Goal: Entertainment & Leisure: Consume media (video, audio)

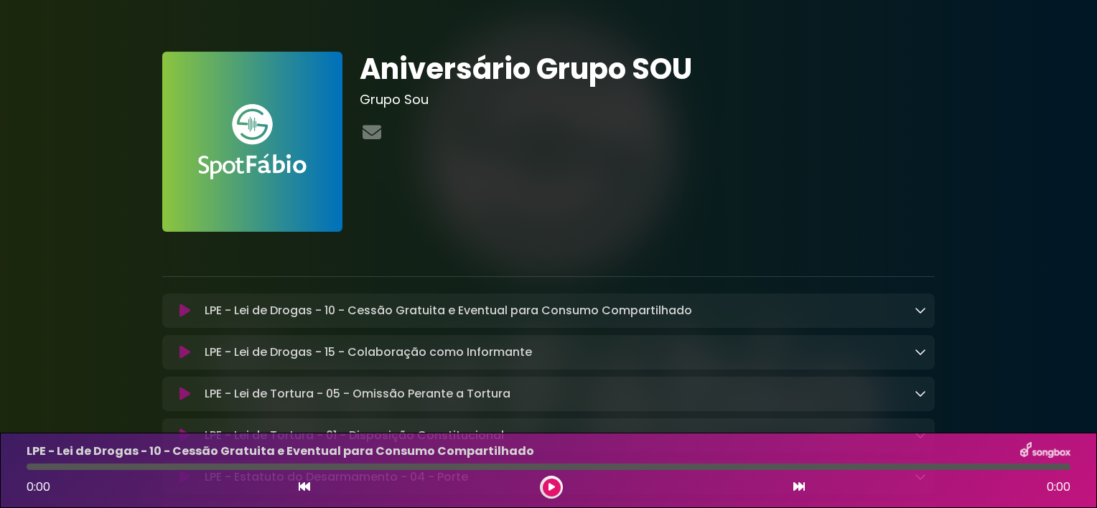
click at [554, 487] on icon at bounding box center [551, 487] width 6 height 9
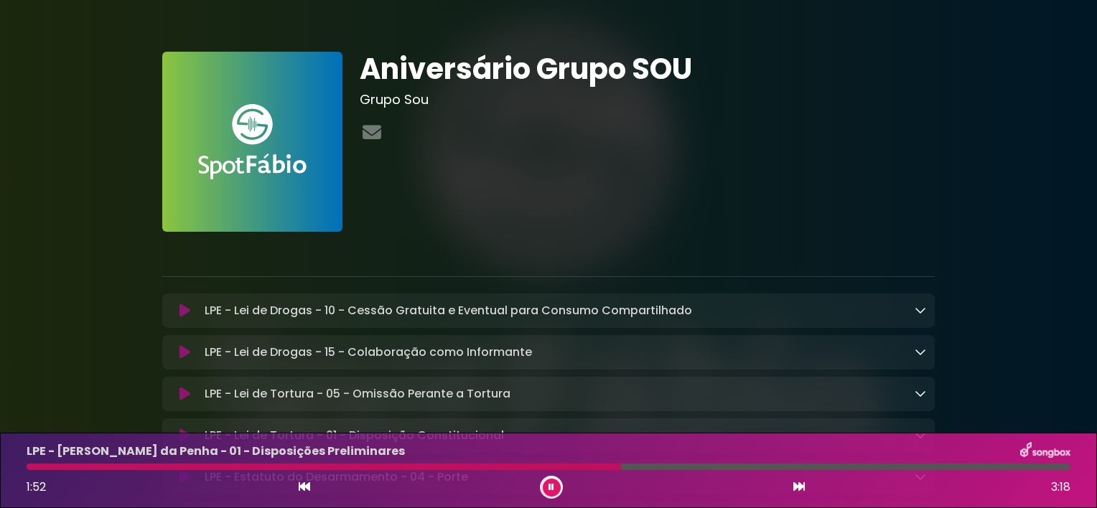
click at [541, 489] on div at bounding box center [551, 487] width 23 height 23
click at [546, 488] on button at bounding box center [552, 488] width 18 height 18
click at [296, 487] on div "1:54 3:18" at bounding box center [548, 487] width 1061 height 23
click at [299, 487] on icon at bounding box center [304, 486] width 11 height 11
click at [551, 487] on icon at bounding box center [551, 487] width 6 height 9
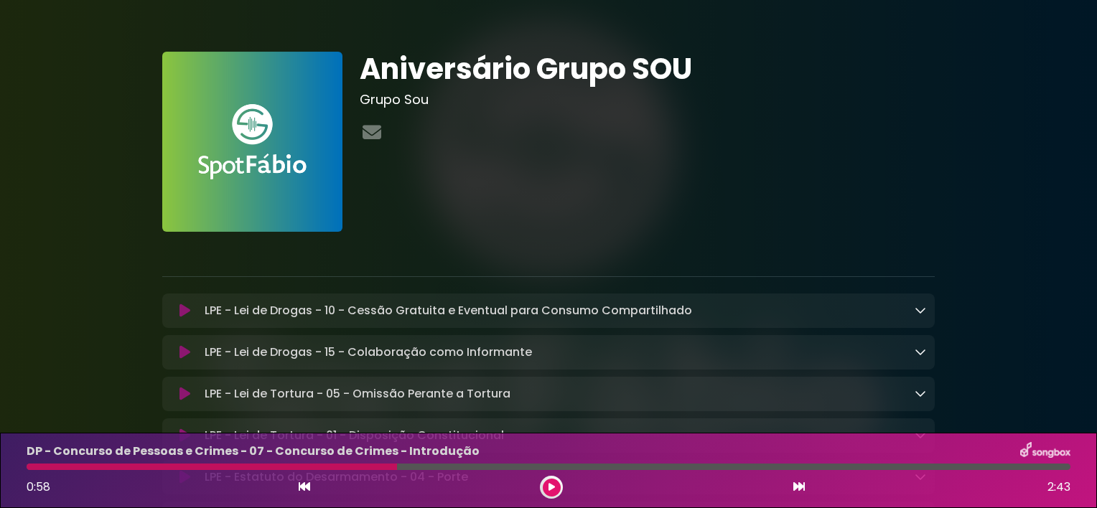
click at [551, 487] on icon at bounding box center [551, 487] width 6 height 9
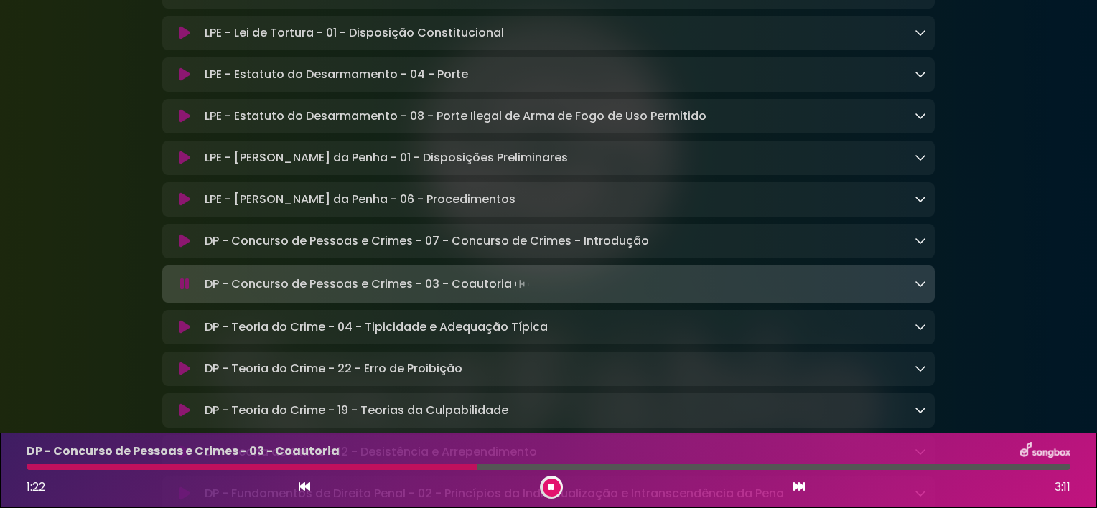
scroll to position [404, 0]
click at [919, 283] on icon at bounding box center [919, 281] width 11 height 11
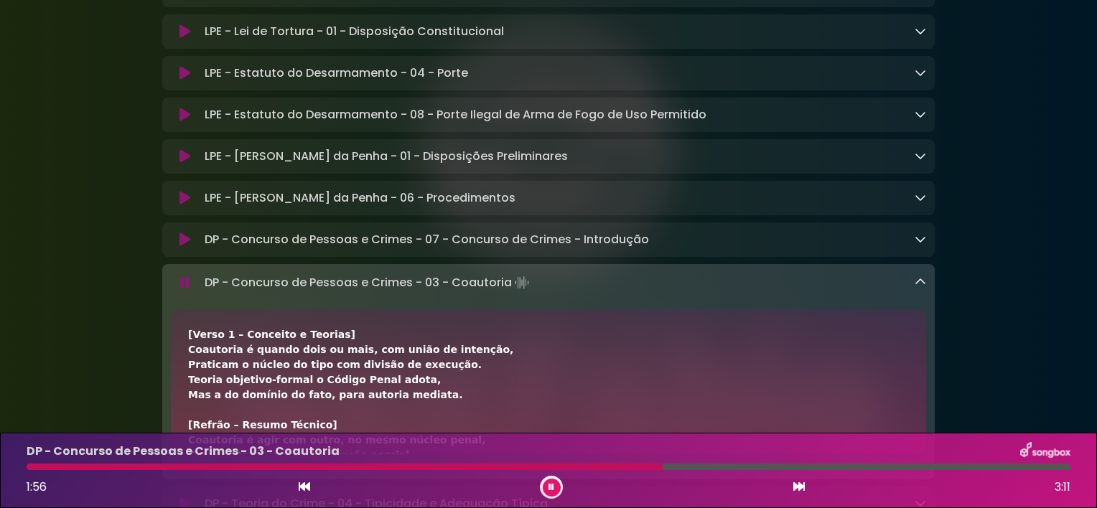
click at [919, 283] on icon at bounding box center [919, 281] width 11 height 11
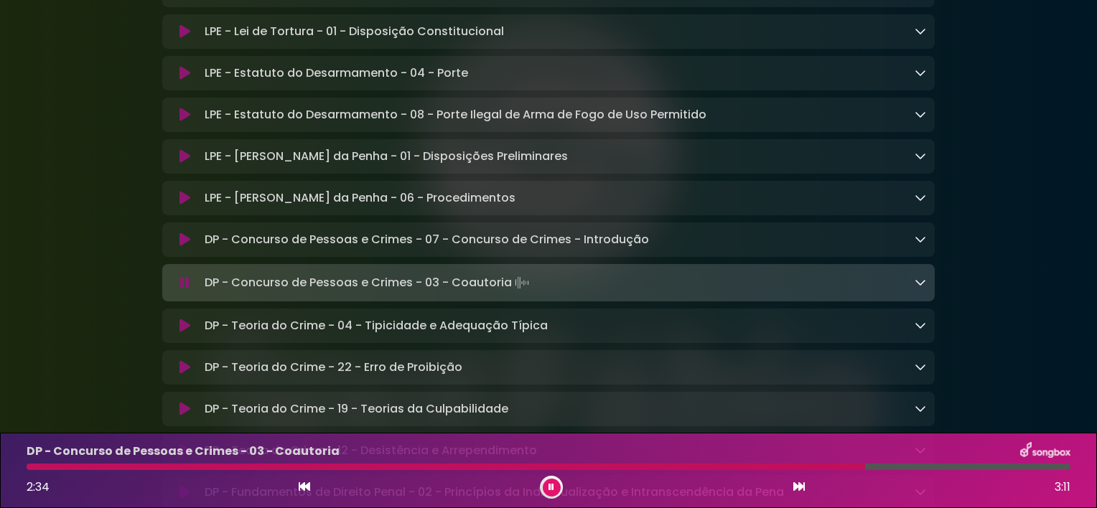
click at [919, 283] on icon at bounding box center [919, 281] width 11 height 11
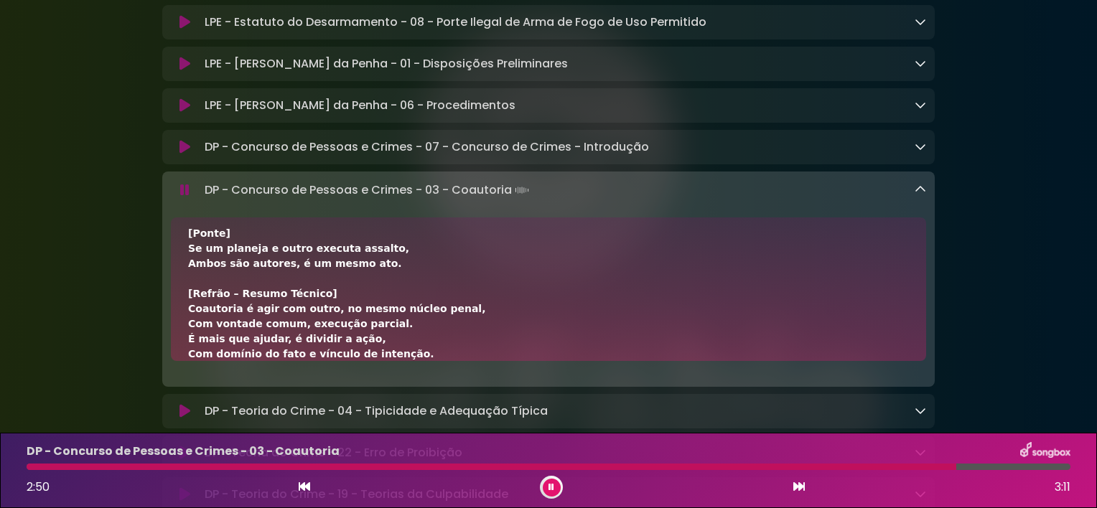
scroll to position [497, 0]
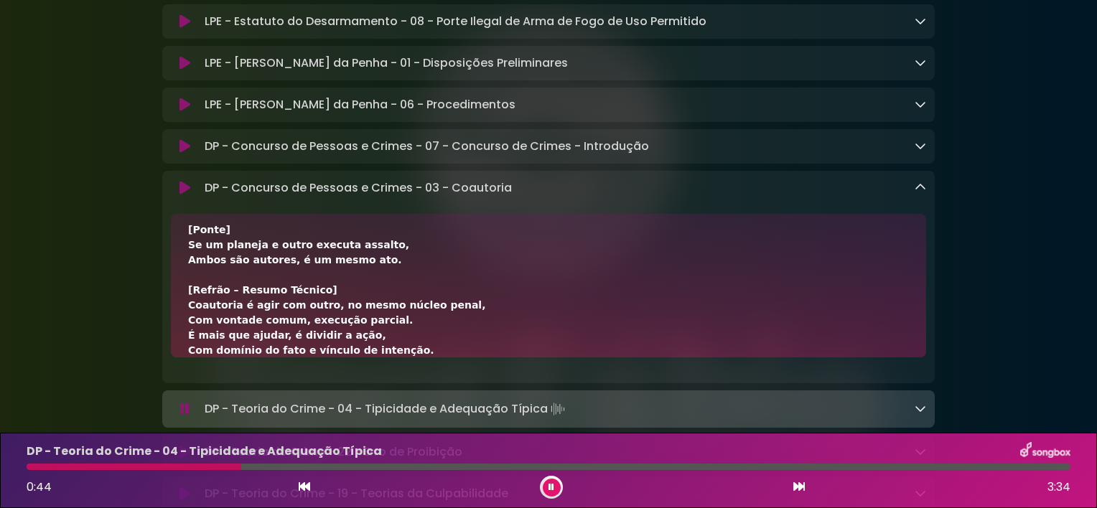
click at [917, 193] on icon at bounding box center [919, 187] width 11 height 11
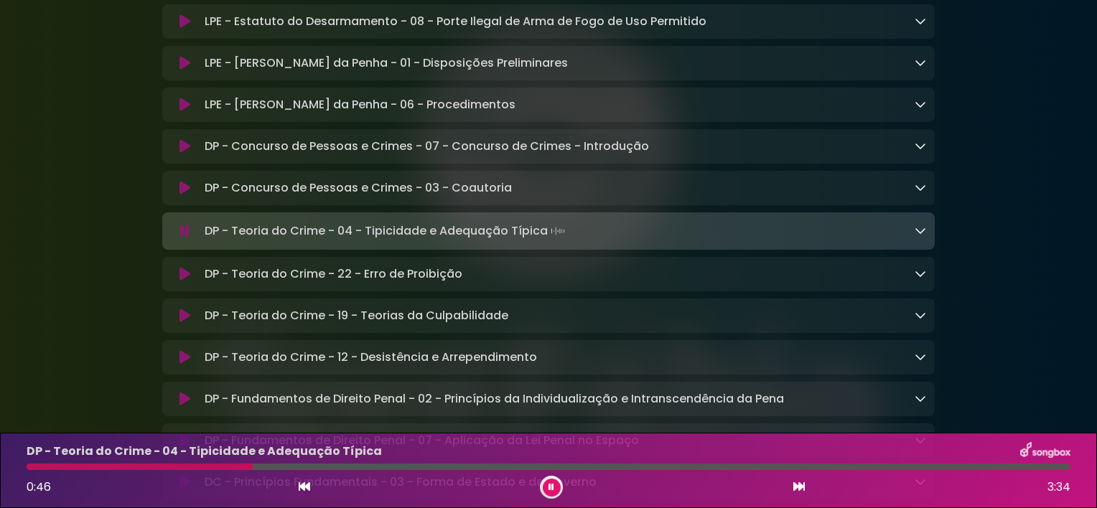
click at [919, 236] on icon at bounding box center [919, 230] width 11 height 11
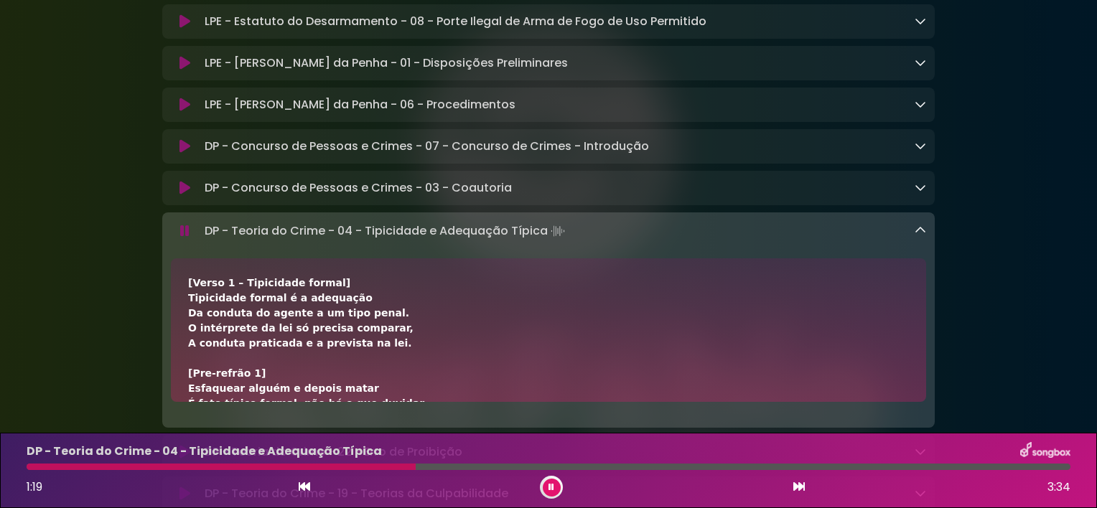
click at [919, 236] on icon at bounding box center [919, 230] width 11 height 11
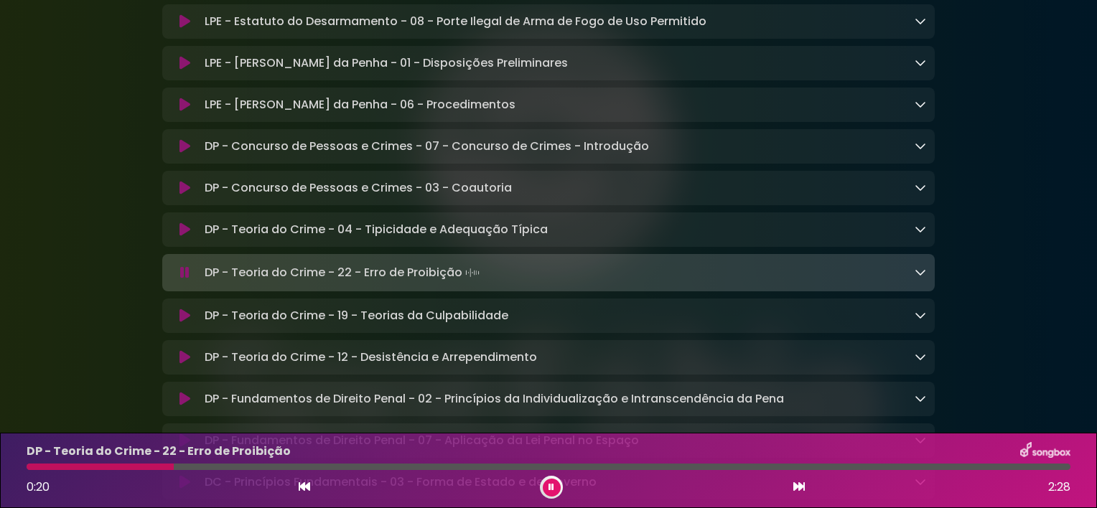
click at [918, 278] on icon at bounding box center [919, 271] width 11 height 11
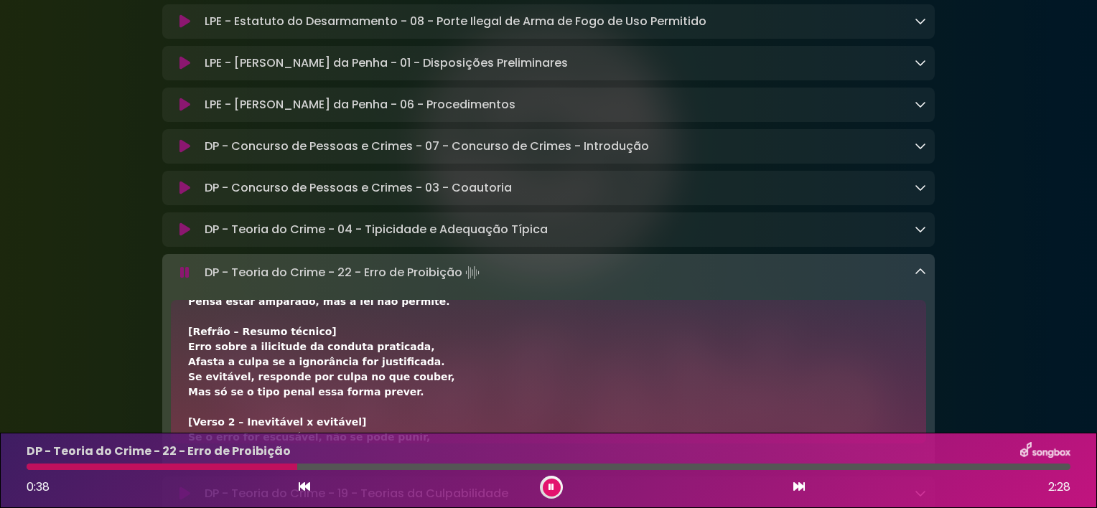
scroll to position [98, 0]
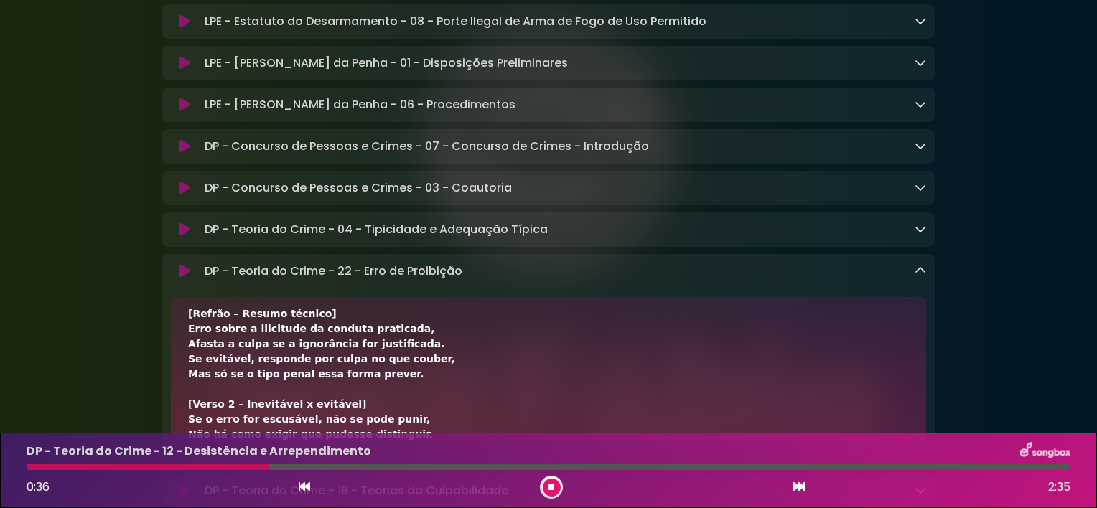
click at [919, 276] on icon at bounding box center [919, 270] width 11 height 11
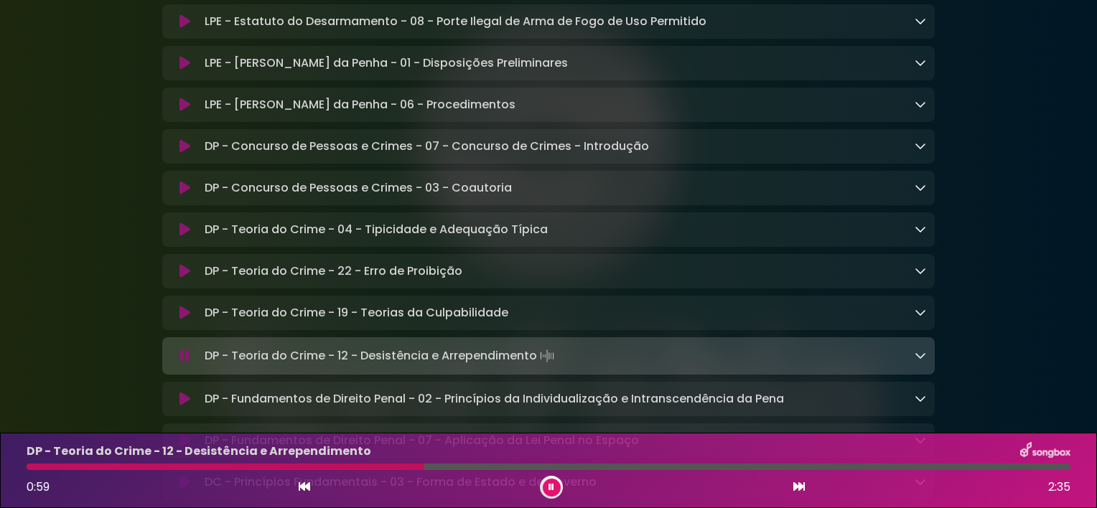
click at [919, 360] on icon at bounding box center [919, 355] width 11 height 11
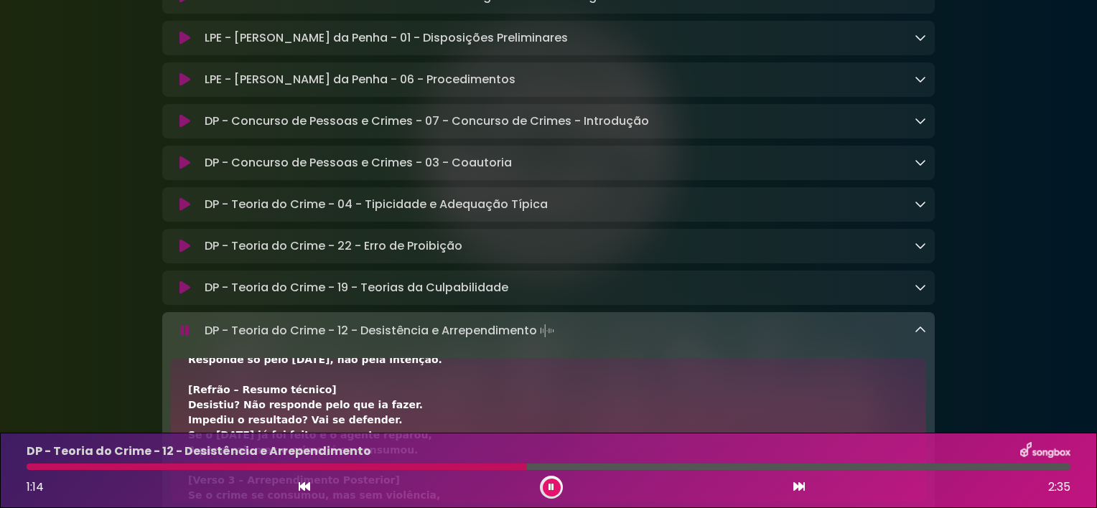
scroll to position [279, 0]
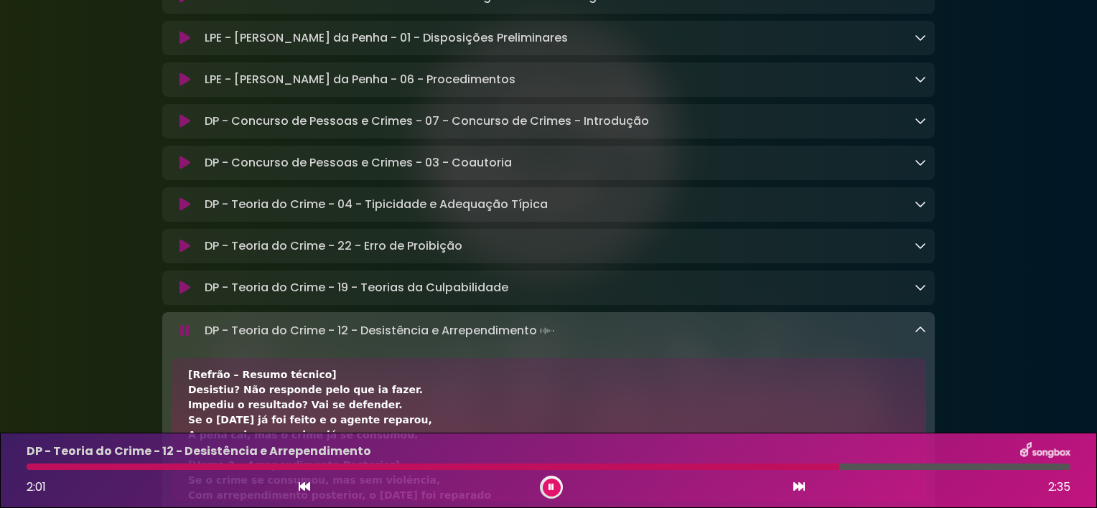
click at [550, 487] on icon at bounding box center [551, 487] width 6 height 9
